Goal: Task Accomplishment & Management: Manage account settings

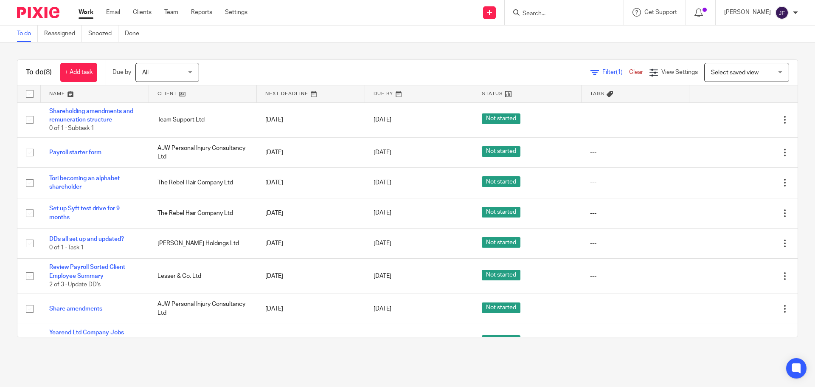
click at [558, 19] on div at bounding box center [564, 12] width 119 height 25
click at [554, 15] on input "Search" at bounding box center [559, 14] width 76 height 8
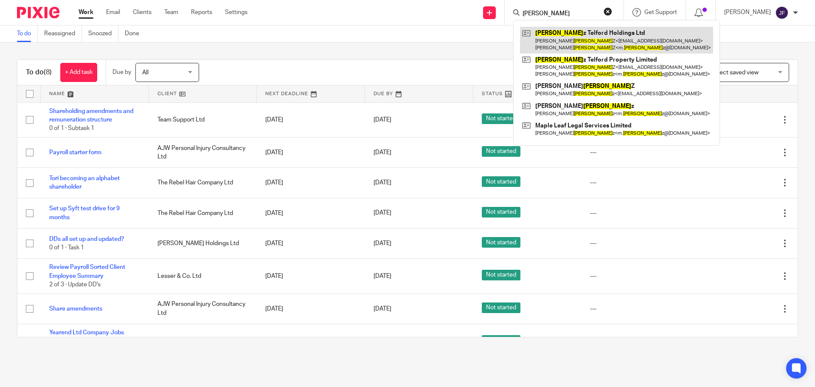
type input "[PERSON_NAME]"
click at [566, 33] on link at bounding box center [616, 40] width 193 height 26
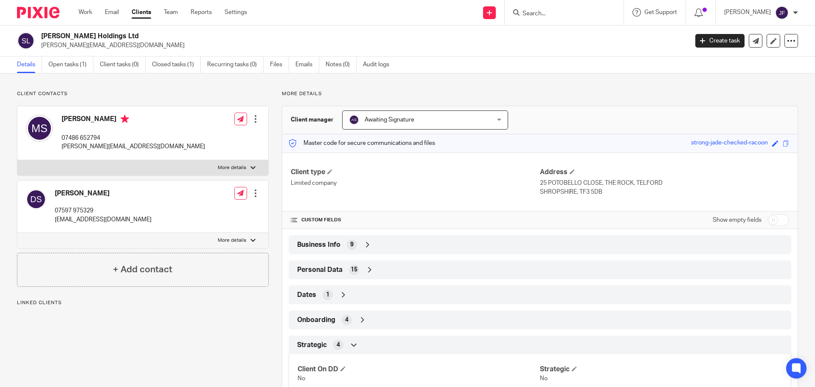
scroll to position [61, 0]
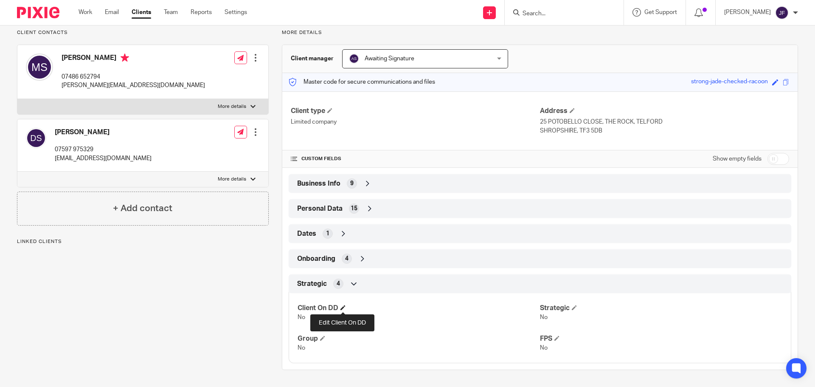
click at [342, 308] on span at bounding box center [342, 307] width 5 height 5
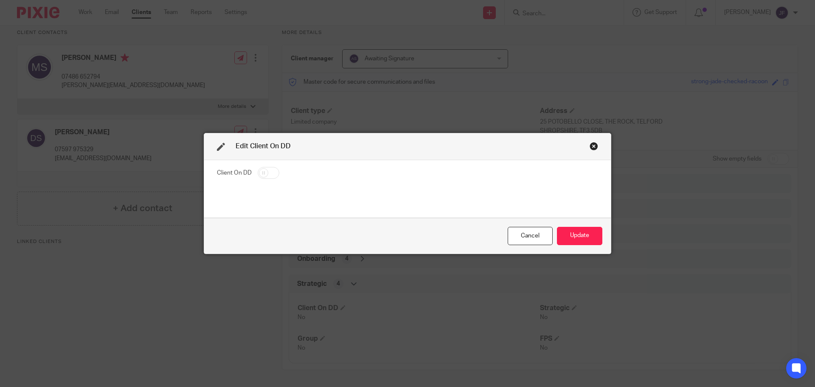
click at [273, 173] on input "checkbox" at bounding box center [269, 173] width 22 height 12
checkbox input "true"
click at [594, 235] on button "Update" at bounding box center [579, 236] width 45 height 18
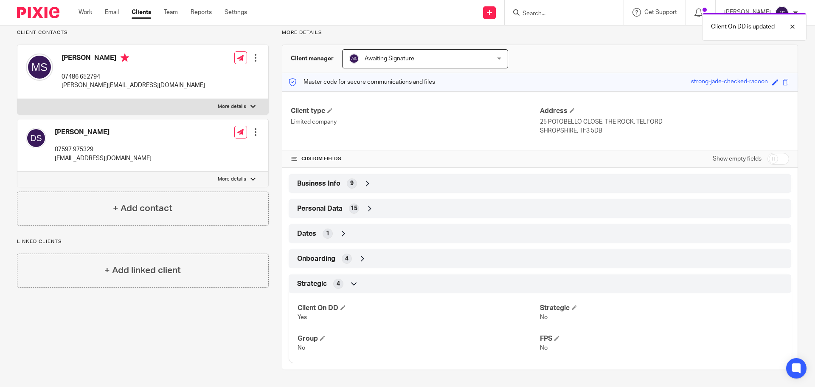
click at [552, 10] on div "Client On DD is updated" at bounding box center [606, 24] width 399 height 32
click at [548, 16] on div "Client On DD is updated" at bounding box center [606, 24] width 399 height 32
click at [796, 29] on div at bounding box center [785, 27] width 23 height 10
click at [561, 6] on div at bounding box center [564, 12] width 119 height 25
click at [547, 12] on input "Search" at bounding box center [559, 14] width 76 height 8
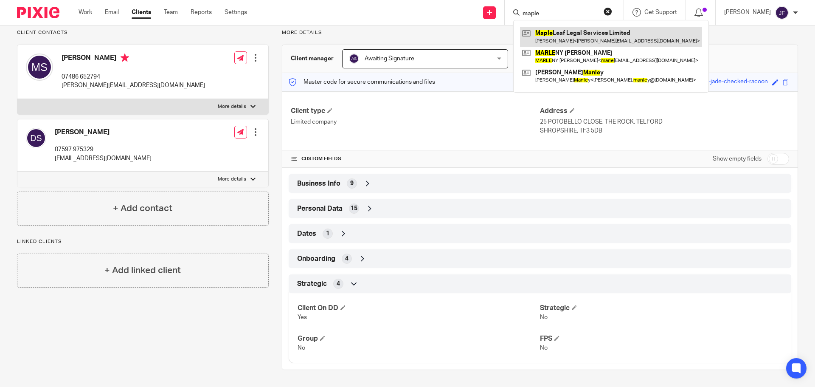
type input "maple"
click at [551, 34] on link at bounding box center [611, 37] width 182 height 20
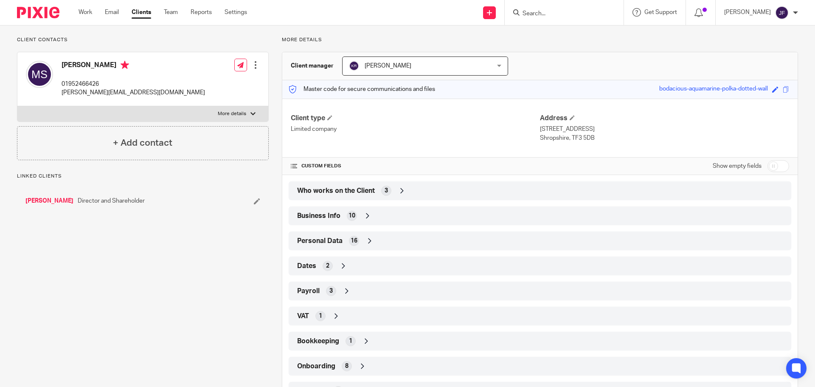
scroll to position [91, 0]
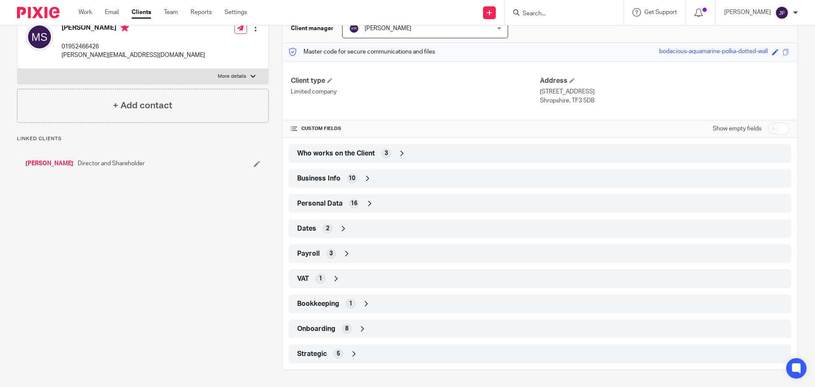
drag, startPoint x: 329, startPoint y: 349, endPoint x: 326, endPoint y: 354, distance: 5.9
click at [329, 350] on div "Strategic 5" at bounding box center [540, 353] width 490 height 14
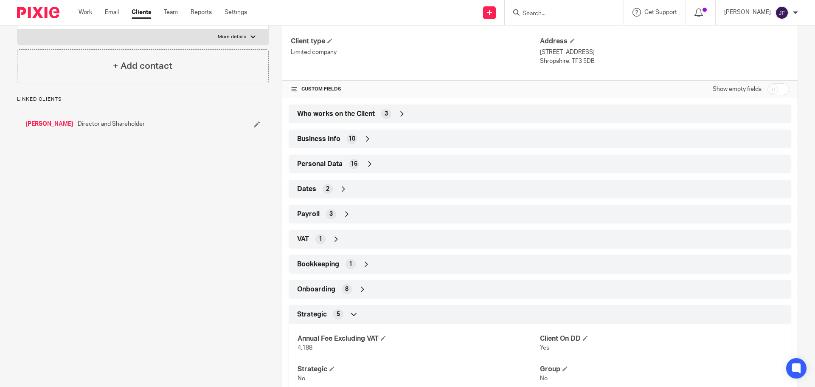
scroll to position [192, 0]
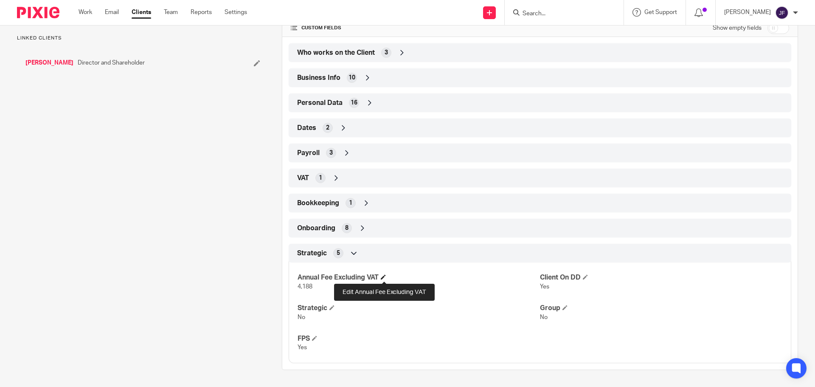
click at [384, 275] on span at bounding box center [383, 276] width 5 height 5
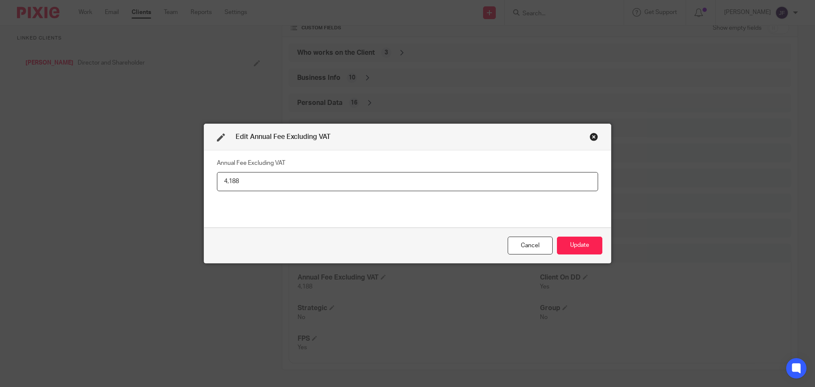
click at [308, 188] on input "4,188" at bounding box center [407, 181] width 381 height 19
type input "6,468"
click at [588, 242] on button "Update" at bounding box center [579, 245] width 45 height 18
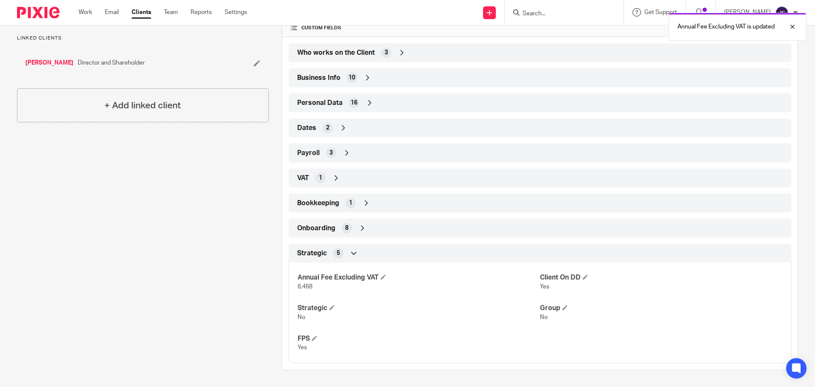
click at [545, 18] on div "Annual Fee Excluding VAT is updated" at bounding box center [606, 24] width 399 height 32
click at [543, 10] on div "Annual Fee Excluding VAT is updated" at bounding box center [606, 24] width 399 height 32
click at [548, 16] on div "Annual Fee Excluding VAT is updated" at bounding box center [606, 24] width 399 height 32
click at [792, 25] on div at bounding box center [785, 27] width 23 height 10
click at [549, 18] on form at bounding box center [566, 12] width 90 height 11
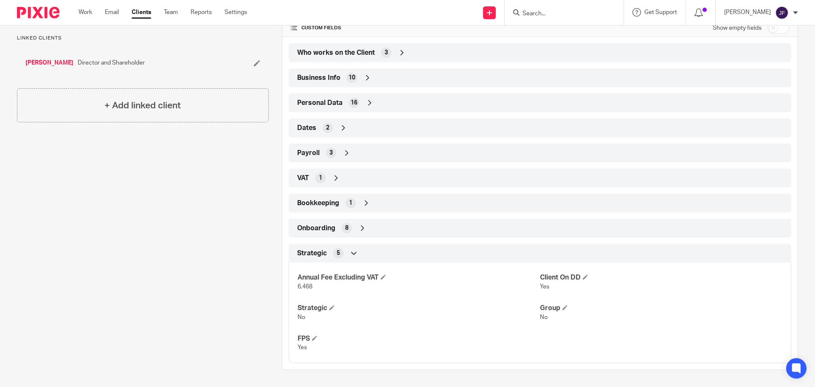
click at [547, 13] on input "Search" at bounding box center [559, 14] width 76 height 8
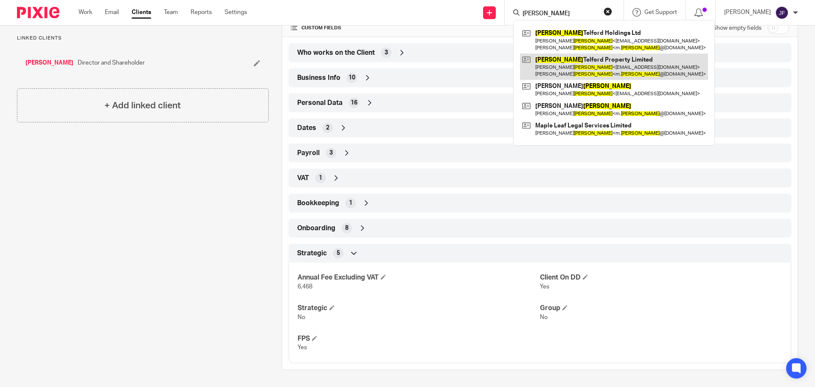
type input "schultz"
click at [601, 65] on link at bounding box center [614, 66] width 188 height 26
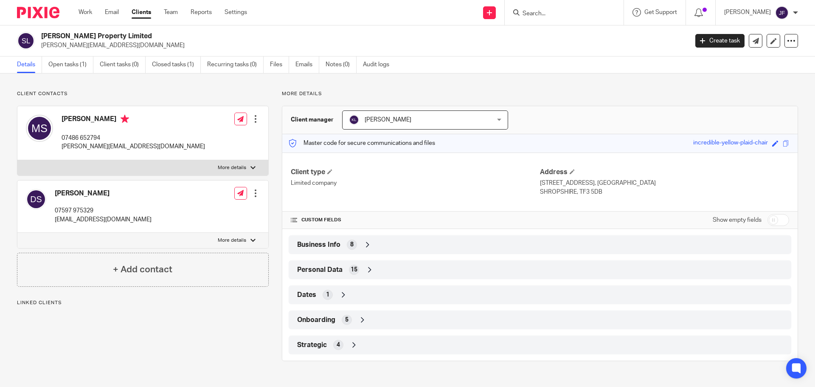
click at [338, 348] on span "4" at bounding box center [337, 344] width 3 height 8
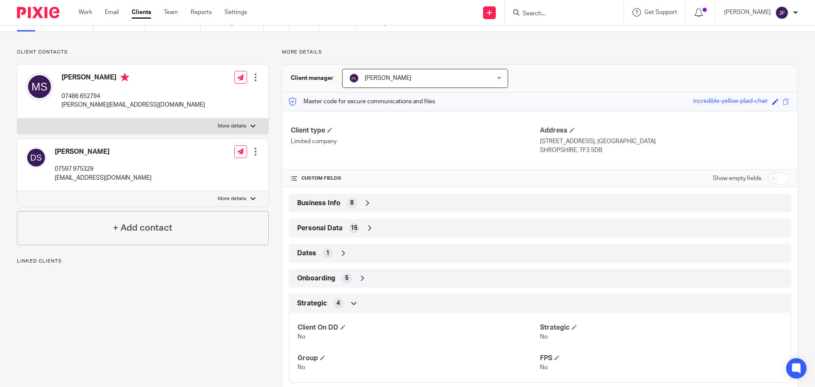
scroll to position [61, 0]
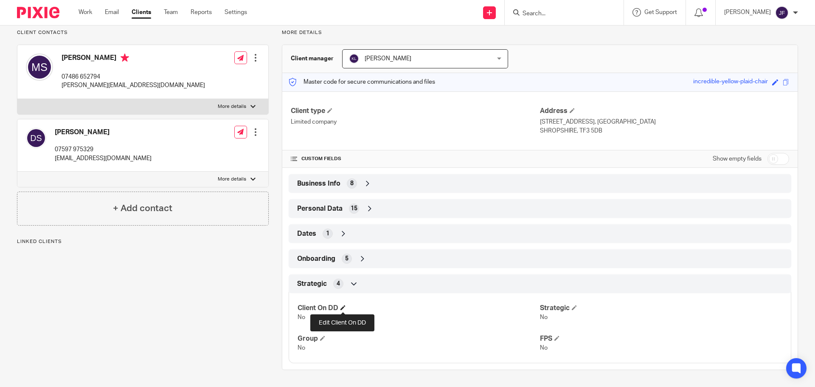
click at [345, 305] on span at bounding box center [342, 307] width 5 height 5
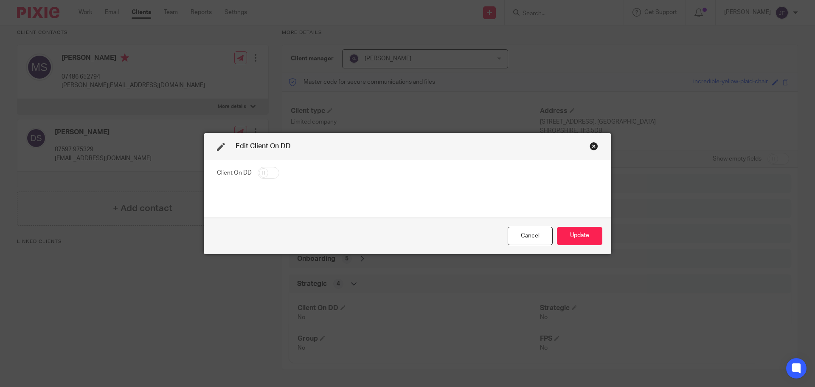
drag, startPoint x: 264, startPoint y: 174, endPoint x: 289, endPoint y: 177, distance: 24.8
click at [264, 174] on input "checkbox" at bounding box center [269, 173] width 22 height 12
checkbox input "true"
click at [585, 233] on button "Update" at bounding box center [579, 236] width 45 height 18
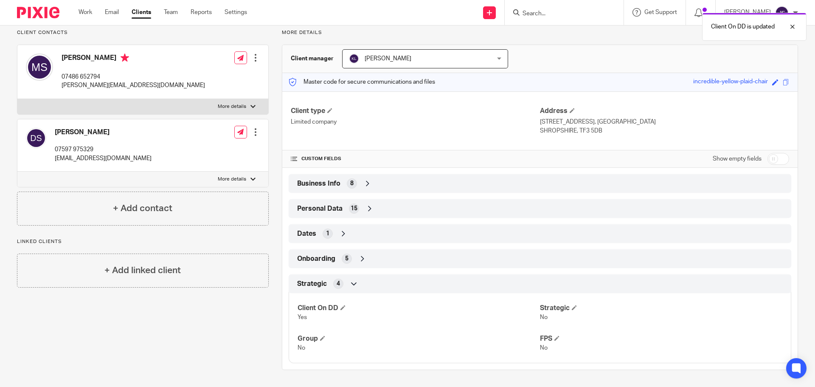
click at [772, 157] on input "checkbox" at bounding box center [778, 159] width 22 height 12
checkbox input "true"
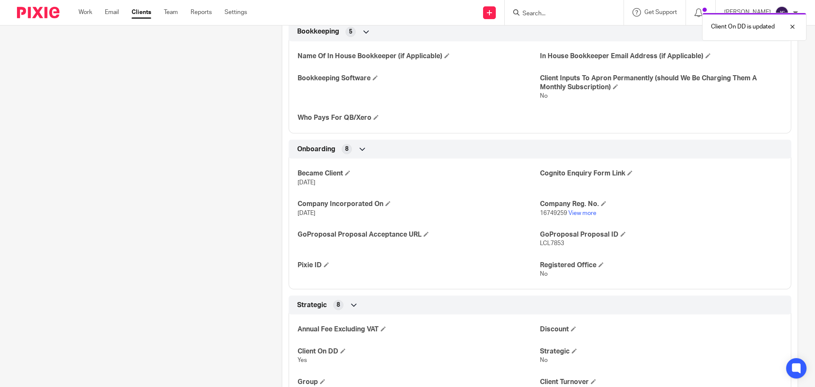
scroll to position [1213, 0]
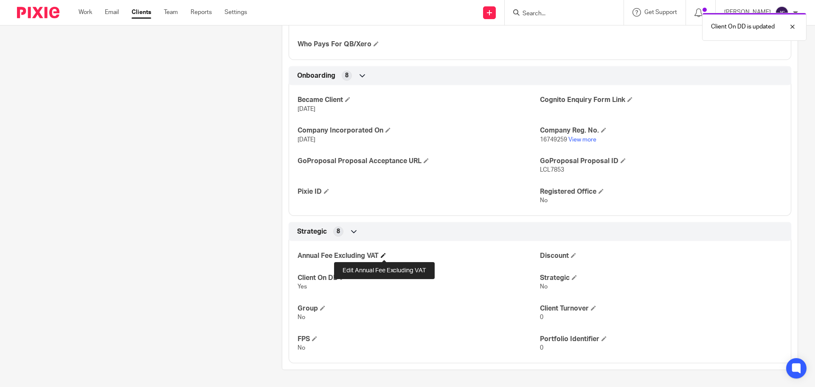
click at [385, 256] on span at bounding box center [383, 254] width 5 height 5
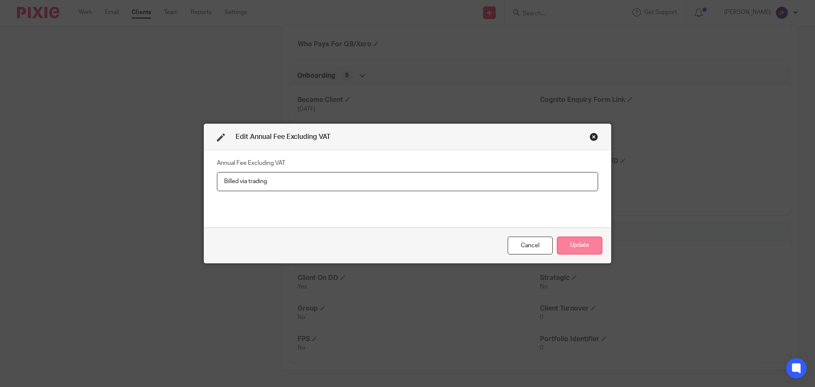
type input "Billed via trading"
click at [577, 247] on button "Update" at bounding box center [579, 245] width 45 height 18
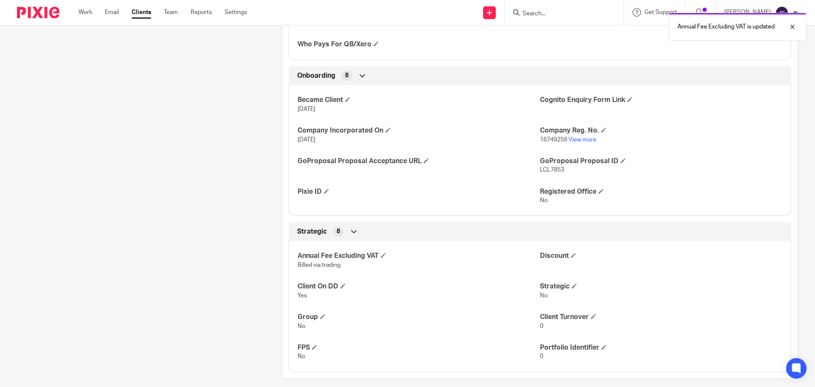
click at [571, 16] on div "Annual Fee Excluding VAT is updated" at bounding box center [606, 24] width 399 height 32
drag, startPoint x: 793, startPoint y: 26, endPoint x: 659, endPoint y: 24, distance: 134.5
click at [793, 26] on div at bounding box center [785, 27] width 23 height 10
click at [553, 13] on input "Search" at bounding box center [559, 14] width 76 height 8
click at [547, 14] on input "Search" at bounding box center [559, 14] width 76 height 8
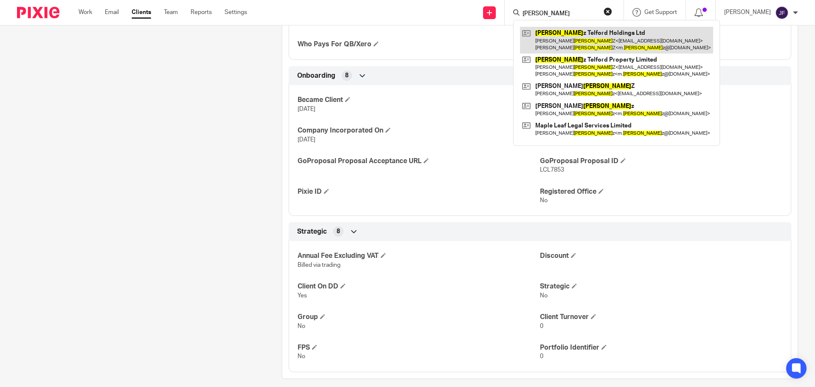
type input "schult"
click at [565, 37] on link at bounding box center [616, 40] width 193 height 26
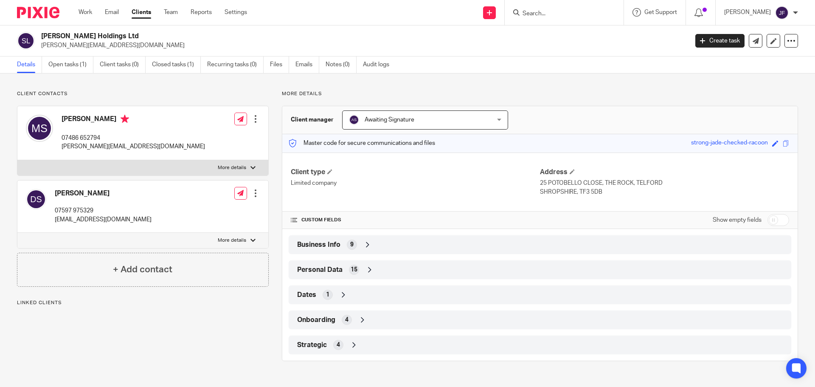
click at [357, 342] on div "Strategic 4" at bounding box center [540, 344] width 490 height 14
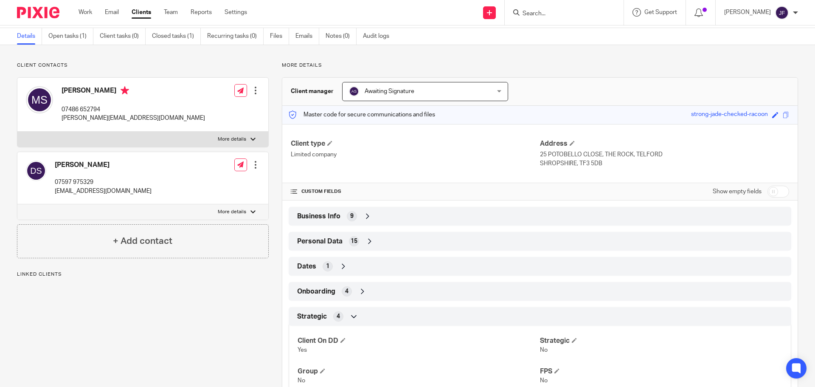
scroll to position [61, 0]
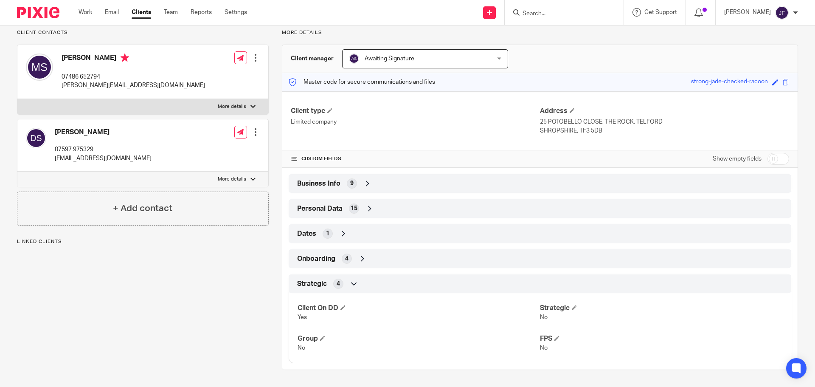
click at [769, 163] on input "checkbox" at bounding box center [778, 159] width 22 height 12
checkbox input "true"
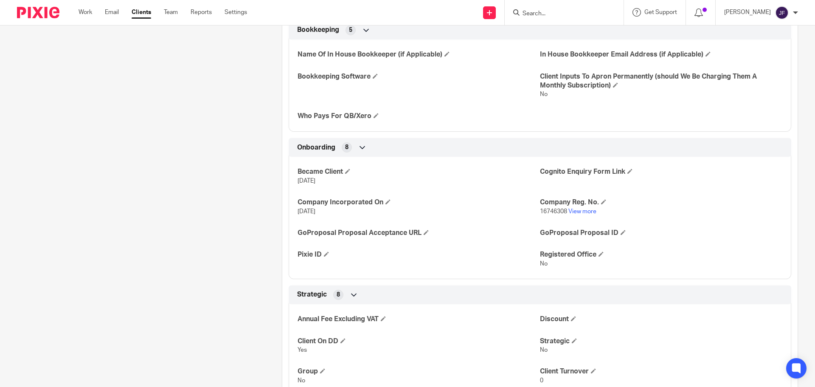
scroll to position [1204, 0]
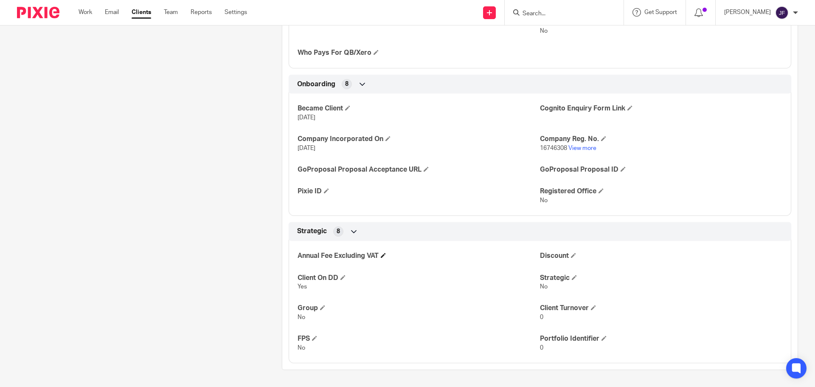
click at [383, 253] on span at bounding box center [383, 254] width 5 height 5
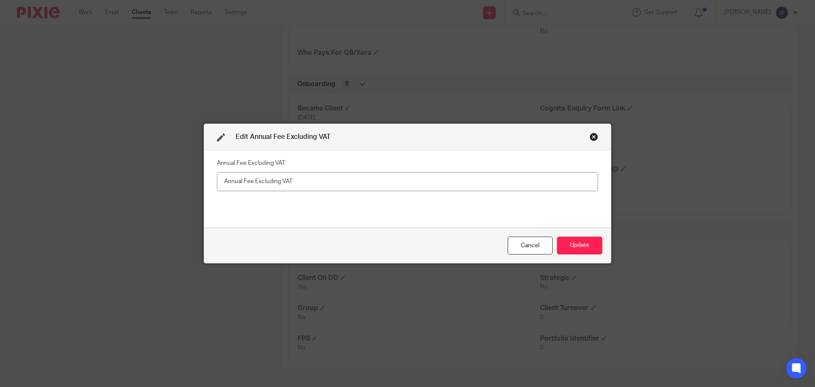
click at [319, 183] on input "text" at bounding box center [407, 181] width 381 height 19
type input "Billed via trading"
click at [585, 241] on button "Update" at bounding box center [579, 245] width 45 height 18
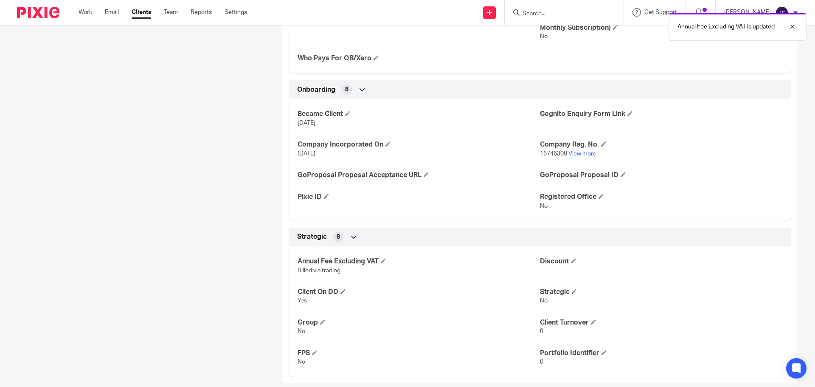
scroll to position [1183, 0]
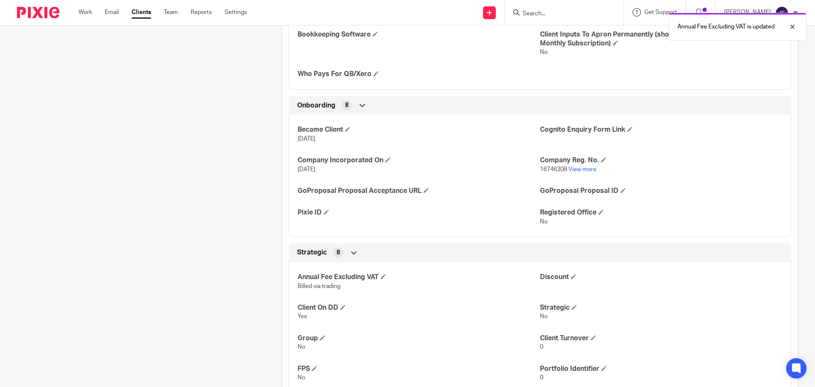
click at [45, 16] on img at bounding box center [38, 12] width 42 height 11
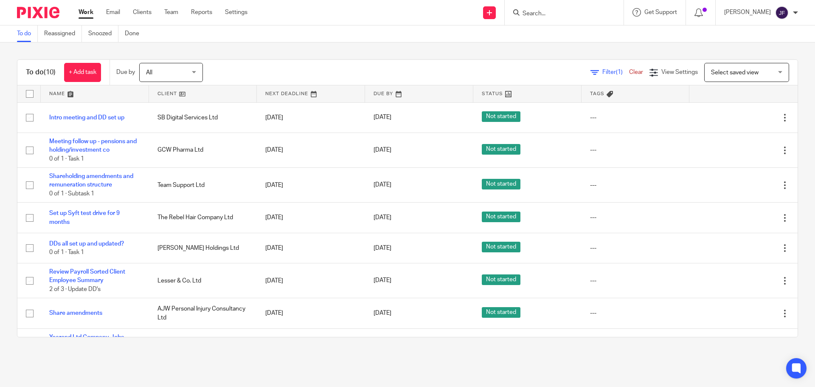
click at [577, 14] on input "Search" at bounding box center [559, 14] width 76 height 8
type input "vbt consult"
drag, startPoint x: 574, startPoint y: 31, endPoint x: 563, endPoint y: 33, distance: 11.6
click at [574, 31] on link at bounding box center [591, 37] width 143 height 20
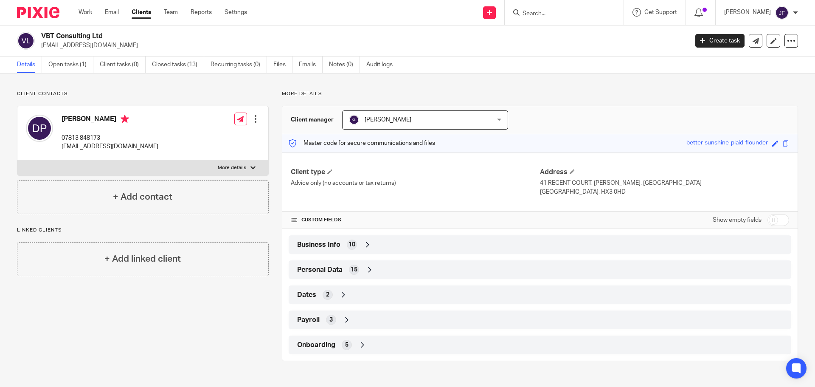
click at [336, 272] on span "Personal Data" at bounding box center [319, 269] width 45 height 9
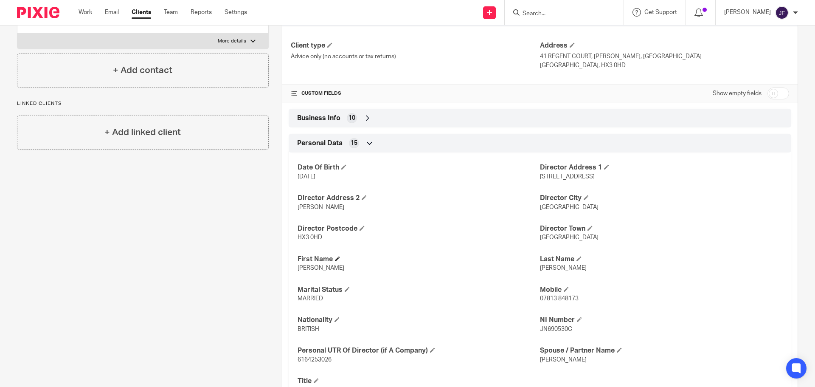
scroll to position [212, 0]
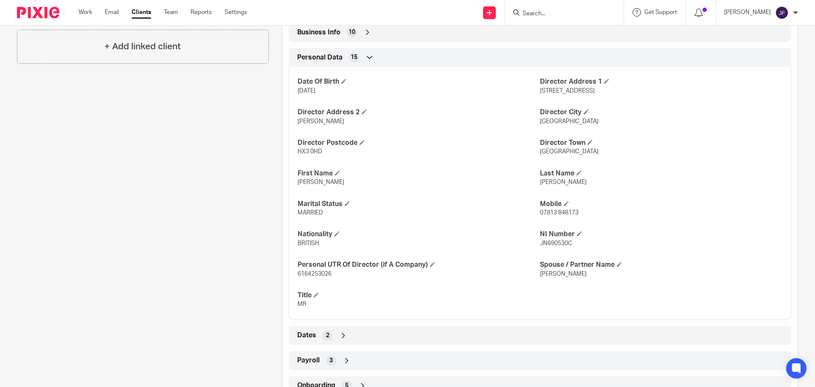
click at [356, 28] on div "Business Info 10" at bounding box center [540, 32] width 490 height 14
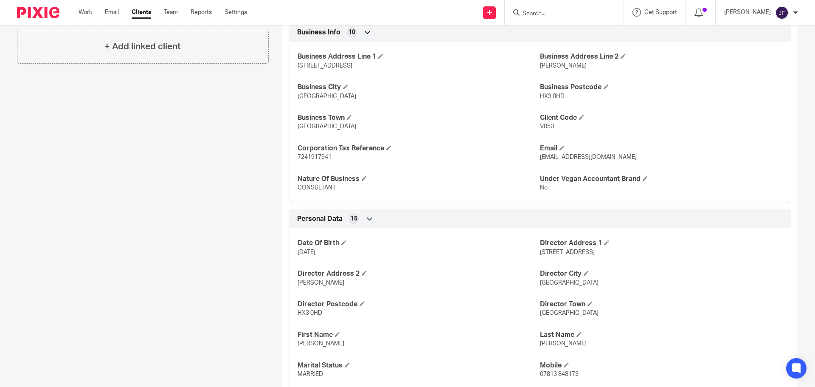
click at [309, 154] on span "7241917941" at bounding box center [314, 157] width 34 height 6
copy span "7241917941"
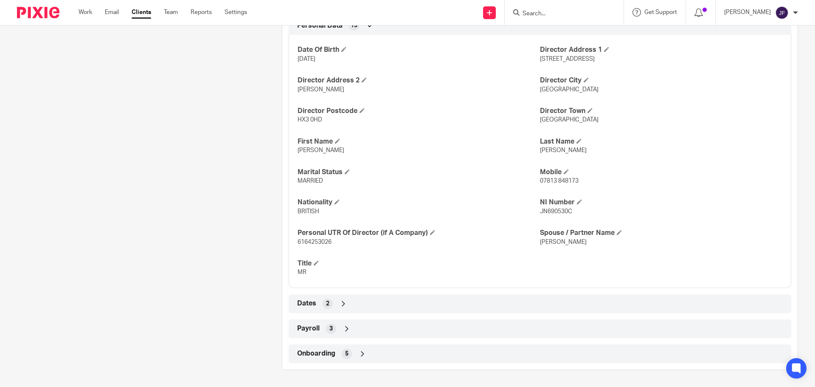
click at [337, 334] on div "Payroll 3" at bounding box center [540, 328] width 490 height 14
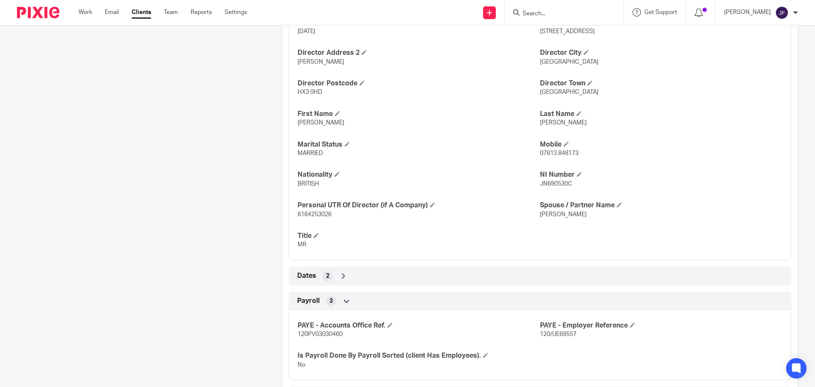
scroll to position [475, 0]
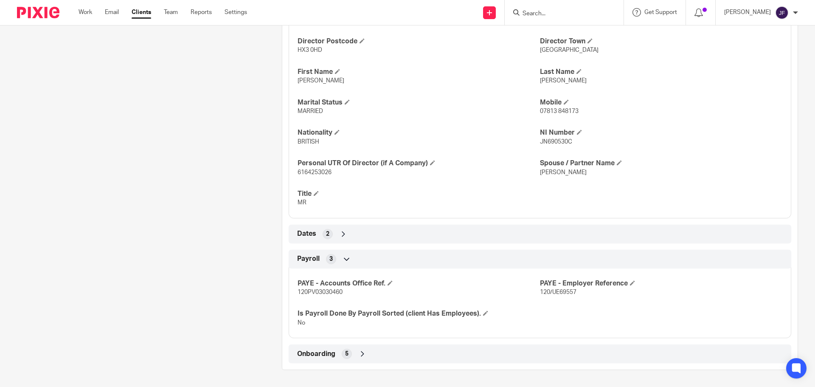
click at [560, 291] on span "120/UE69557" at bounding box center [558, 292] width 36 height 6
copy p "120/UE69557"
click at [326, 295] on span "120PV03030460" at bounding box center [319, 292] width 45 height 6
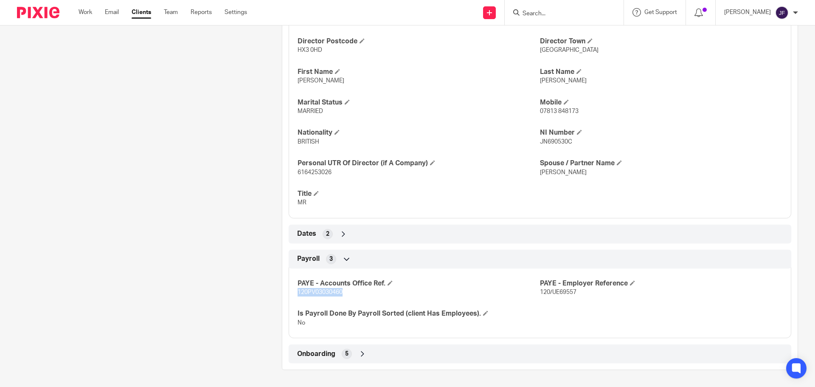
click at [325, 295] on span "120PV03030460" at bounding box center [319, 292] width 45 height 6
copy span "120PV03030460"
click at [533, 12] on input "Search" at bounding box center [559, 14] width 76 height 8
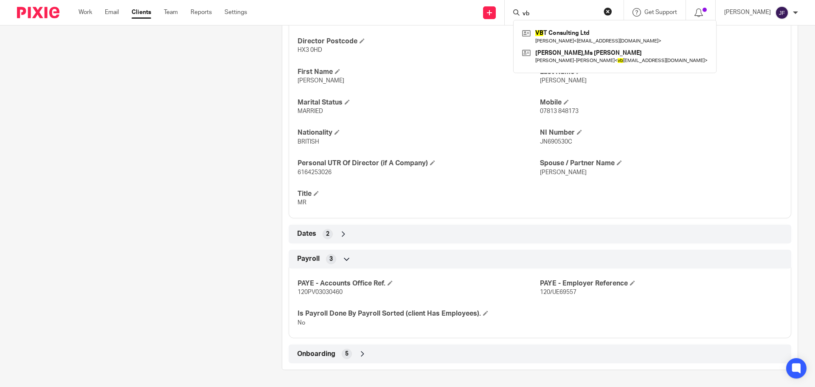
type input "v"
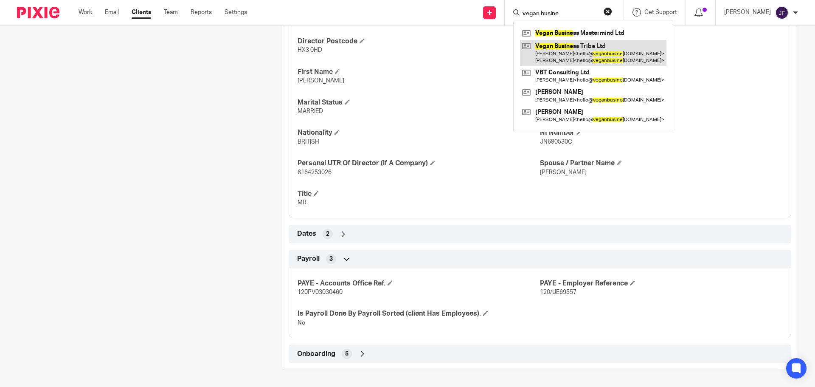
type input "vegan busine"
click at [579, 48] on link at bounding box center [593, 53] width 146 height 26
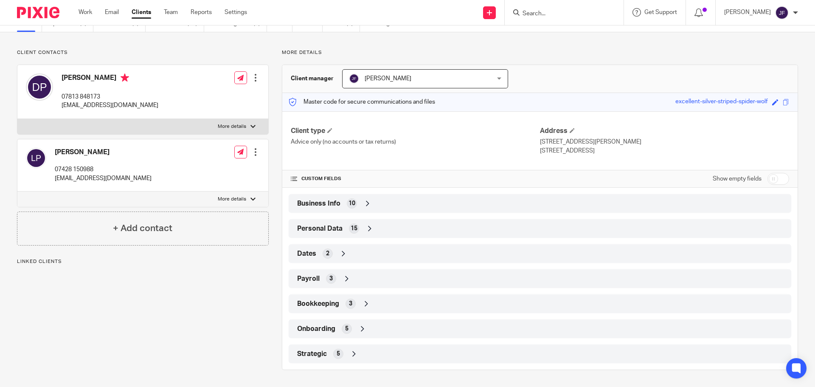
click at [332, 209] on div "Business Info 10" at bounding box center [540, 203] width 490 height 14
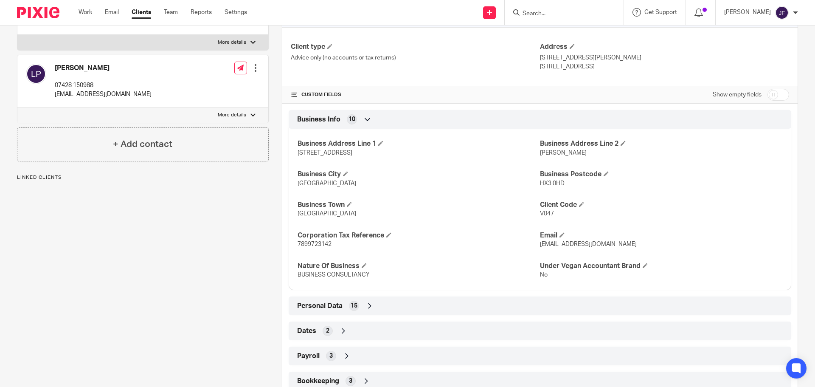
scroll to position [190, 0]
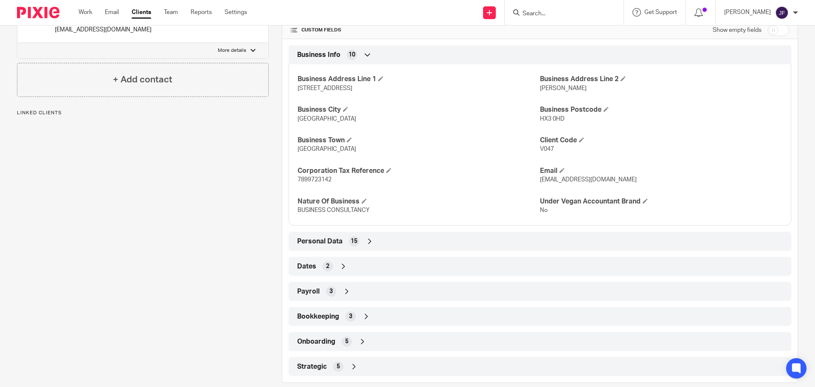
click at [316, 177] on span "7899723142" at bounding box center [314, 180] width 34 height 6
copy span "7899723142"
click at [45, 14] on img at bounding box center [38, 12] width 42 height 11
